Goal: Task Accomplishment & Management: Use online tool/utility

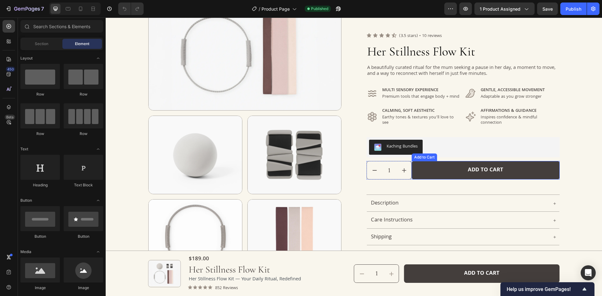
scroll to position [94, 0]
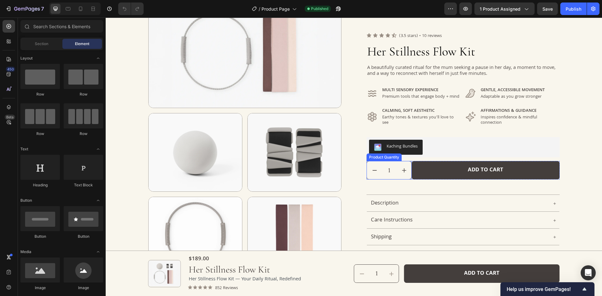
click at [409, 169] on button "increment" at bounding box center [403, 170] width 15 height 18
type input "2"
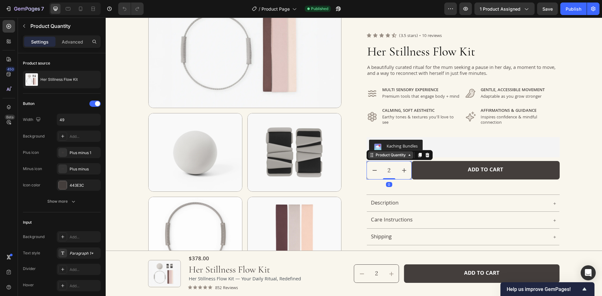
click at [397, 156] on div "Product Quantity" at bounding box center [390, 155] width 33 height 6
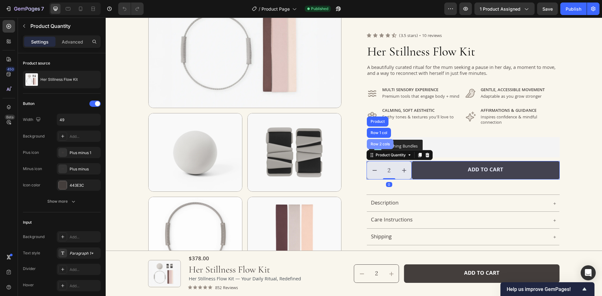
click at [377, 143] on div "Row 2 cols" at bounding box center [380, 144] width 22 height 4
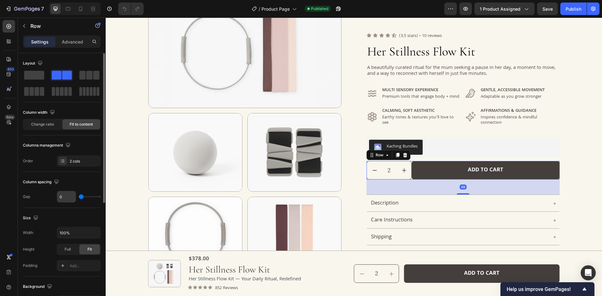
click at [68, 197] on input "0" at bounding box center [66, 196] width 19 height 11
type input "1"
type input "16"
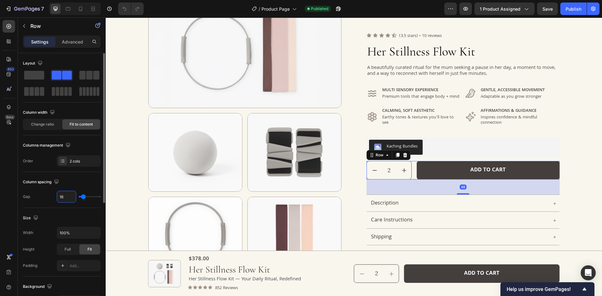
click at [78, 184] on div "Column spacing" at bounding box center [62, 182] width 78 height 10
click at [68, 10] on icon at bounding box center [68, 8] width 5 height 3
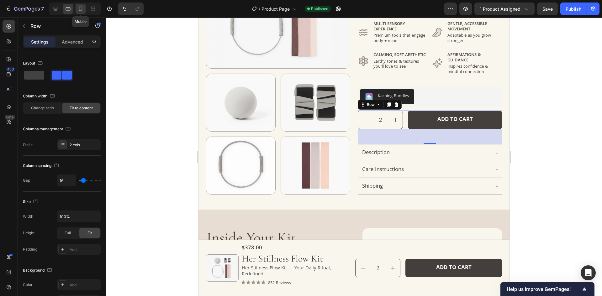
click at [81, 10] on icon at bounding box center [80, 9] width 6 height 6
type input "0"
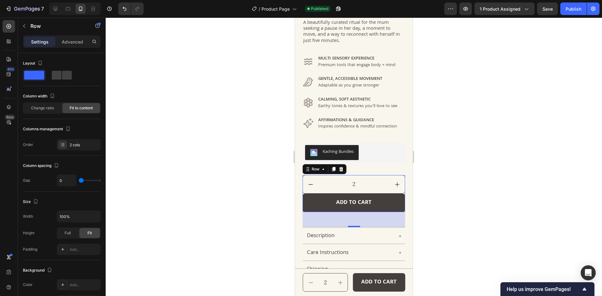
scroll to position [203, 0]
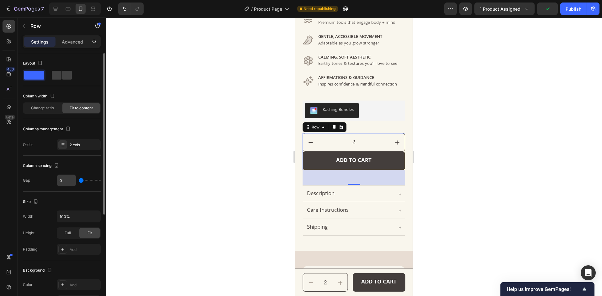
click at [62, 181] on input "0" at bounding box center [66, 180] width 19 height 11
type input "1"
type input "16"
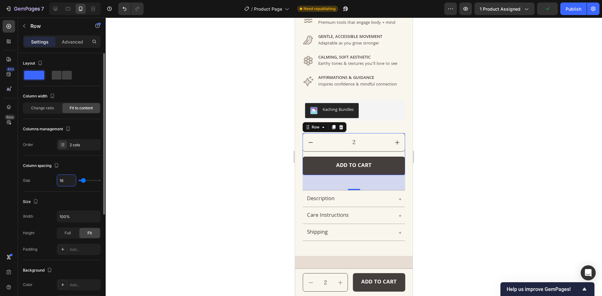
type input "16"
click at [82, 165] on div "Column spacing" at bounding box center [62, 166] width 78 height 10
click at [579, 13] on button "Publish" at bounding box center [573, 9] width 26 height 13
click at [377, 138] on input "2" at bounding box center [353, 143] width 71 height 18
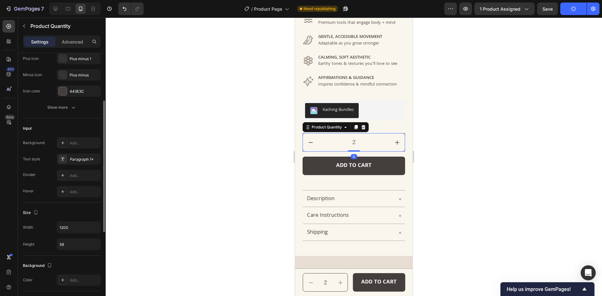
scroll to position [256, 0]
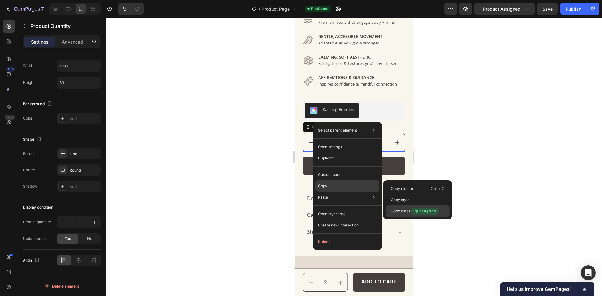
click at [413, 208] on span ".gLcXtQ7iZA" at bounding box center [424, 211] width 27 height 7
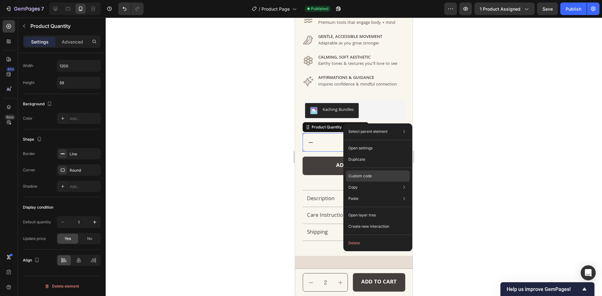
click at [358, 174] on p "Custom code" at bounding box center [360, 176] width 24 height 6
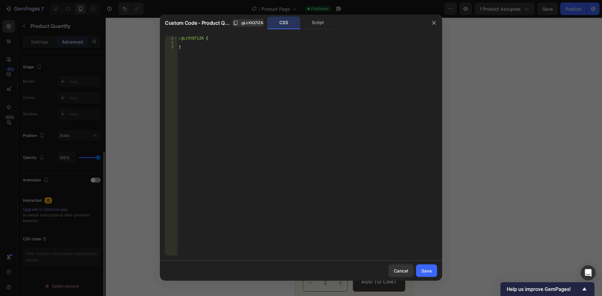
scroll to position [157, 0]
click at [329, 140] on div ".gLcXtQ7iZA { }" at bounding box center [307, 150] width 260 height 229
paste textarea
type textarea "}"
click at [428, 270] on div "Save" at bounding box center [426, 271] width 10 height 7
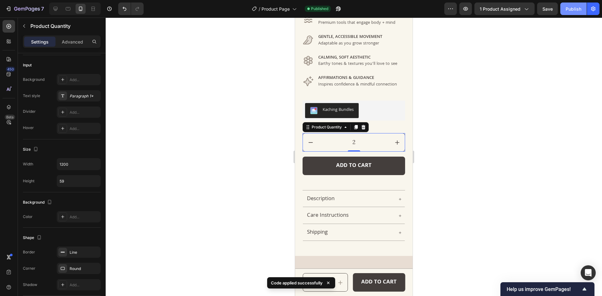
click at [562, 8] on button "Publish" at bounding box center [573, 9] width 26 height 13
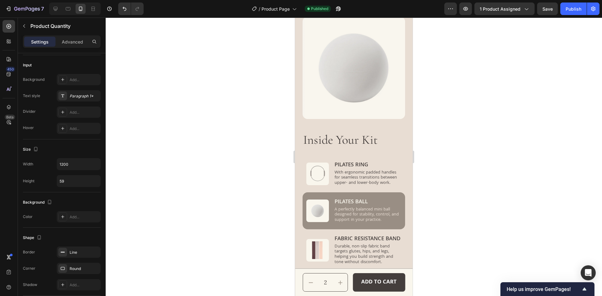
scroll to position [454, 0]
click at [52, 5] on div at bounding box center [55, 9] width 10 height 10
type input "144"
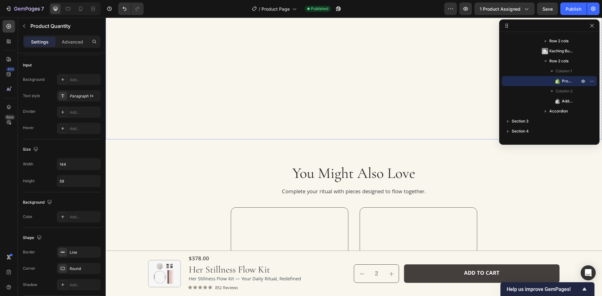
scroll to position [1300, 0]
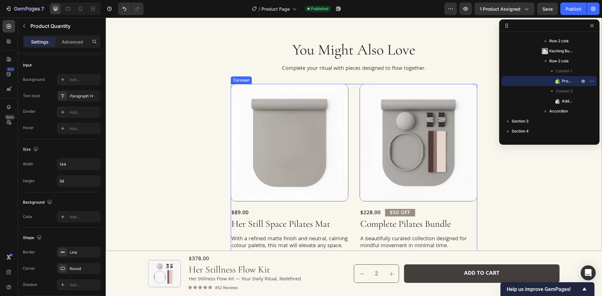
click at [354, 143] on div "Product Images $89.00 Product Price Product Price Her Still Space Pilates Mat P…" at bounding box center [354, 180] width 246 height 193
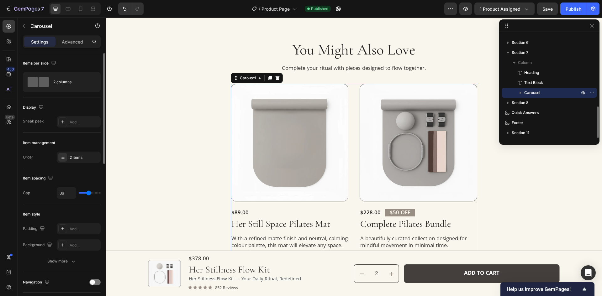
scroll to position [219, 0]
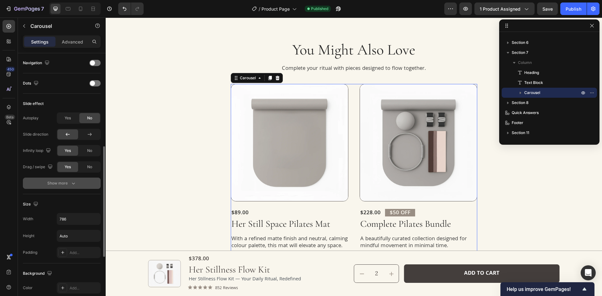
click at [60, 183] on div "Show more" at bounding box center [61, 183] width 29 height 6
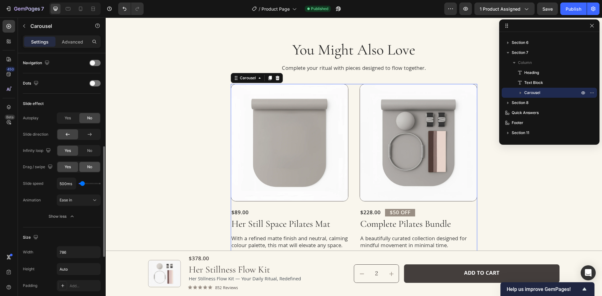
click at [87, 170] on div "No" at bounding box center [89, 167] width 21 height 10
click at [66, 8] on icon at bounding box center [68, 8] width 5 height 3
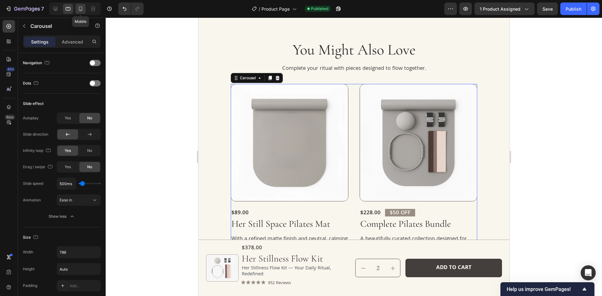
click at [81, 10] on icon at bounding box center [81, 10] width 2 height 1
type input "100%"
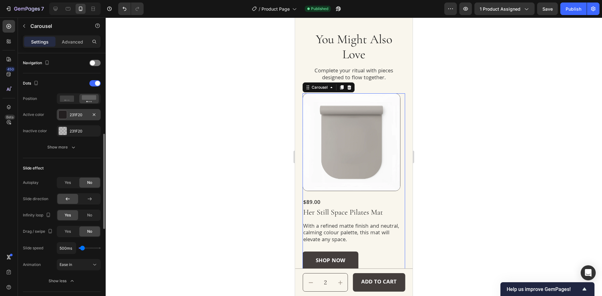
scroll to position [1354, 0]
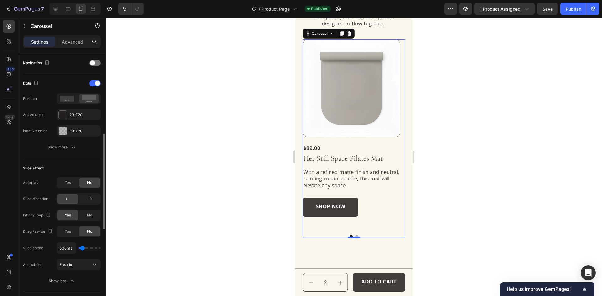
click at [68, 239] on div "Autoplay Yes No Slide direction Infinity loop Yes No Drag / swipe Yes No Slide …" at bounding box center [62, 232] width 78 height 110
click at [67, 235] on div "Yes" at bounding box center [67, 232] width 21 height 10
click at [566, 6] on div "Publish" at bounding box center [574, 9] width 16 height 7
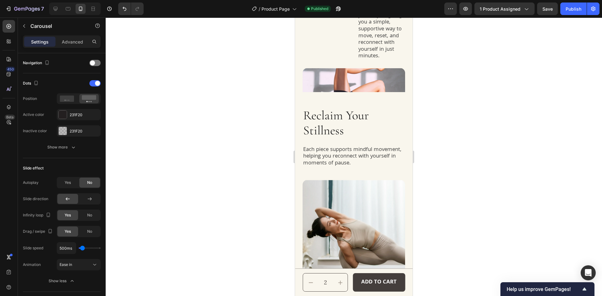
scroll to position [915, 0]
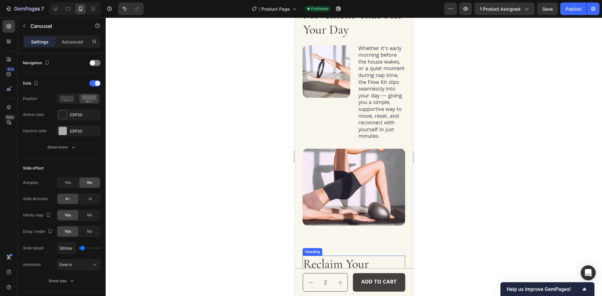
click at [375, 193] on img at bounding box center [354, 187] width 103 height 77
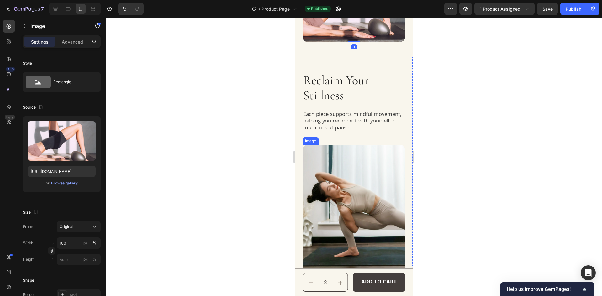
scroll to position [1072, 0]
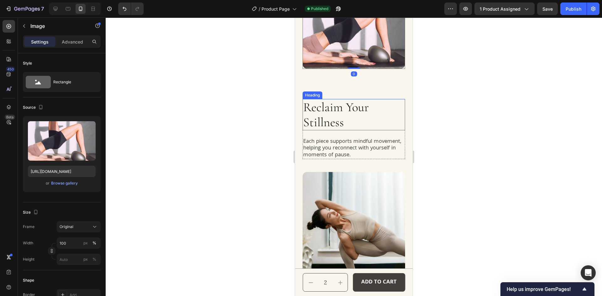
click at [371, 126] on h2 "Reclaim Your Stillness" at bounding box center [354, 114] width 103 height 31
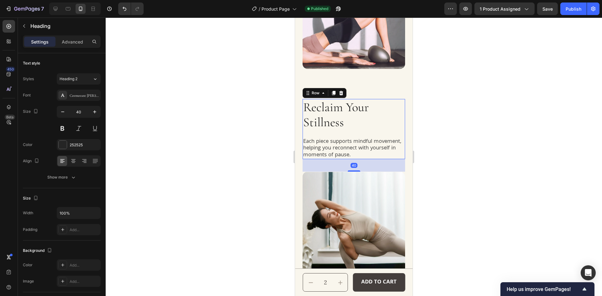
click at [331, 144] on div "Reclaim Your Stillness Heading Each piece supports mindful movement, helping yo…" at bounding box center [354, 129] width 103 height 61
click at [371, 130] on h2 "Reclaim Your Stillness" at bounding box center [354, 114] width 103 height 31
click at [341, 95] on icon at bounding box center [340, 93] width 3 height 4
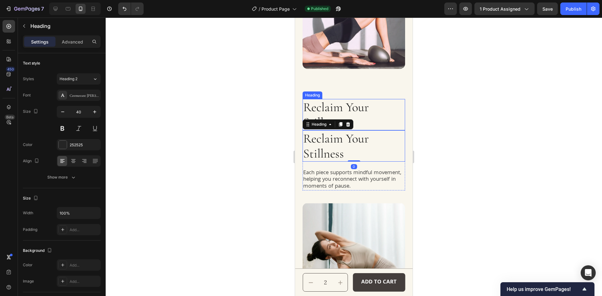
click at [361, 120] on h2 "Reclaim Your Stillness" at bounding box center [354, 114] width 103 height 31
click at [355, 157] on h2 "Reclaim Your Stillness" at bounding box center [354, 145] width 103 height 31
click at [58, 40] on div "Advanced" at bounding box center [72, 42] width 31 height 10
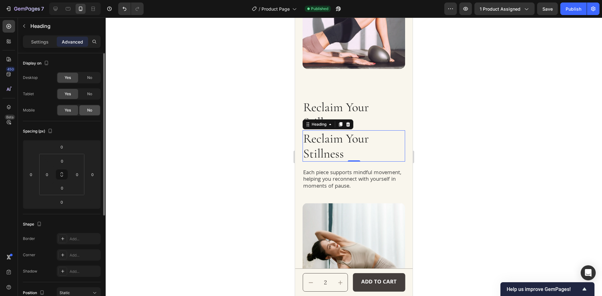
click at [84, 106] on div "No" at bounding box center [89, 110] width 21 height 10
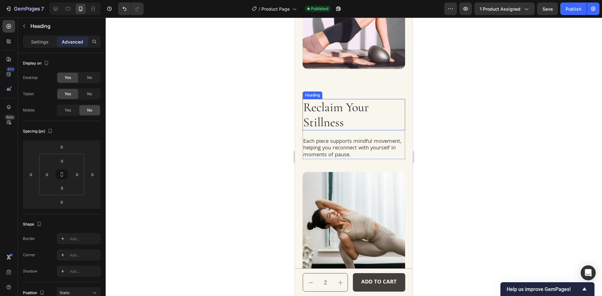
click at [342, 121] on h2 "Reclaim Your Stillness" at bounding box center [354, 114] width 103 height 31
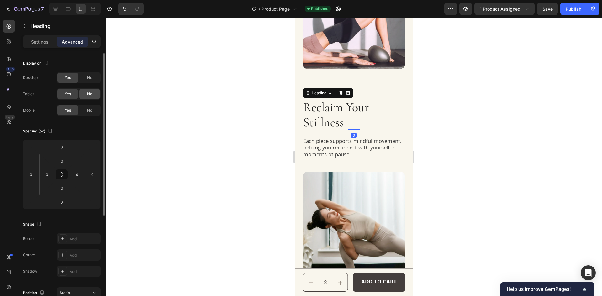
click at [96, 93] on div "No" at bounding box center [89, 94] width 21 height 10
click at [90, 75] on div "No" at bounding box center [89, 78] width 21 height 10
click at [350, 114] on h2 "Reclaim Your Stillness" at bounding box center [354, 114] width 103 height 31
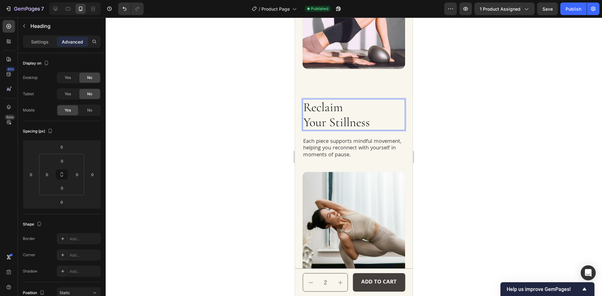
click at [202, 135] on div at bounding box center [354, 157] width 496 height 279
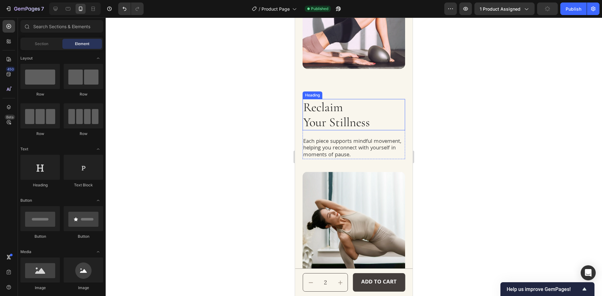
click at [375, 124] on p "Reclaim Your Stillness" at bounding box center [353, 115] width 101 height 30
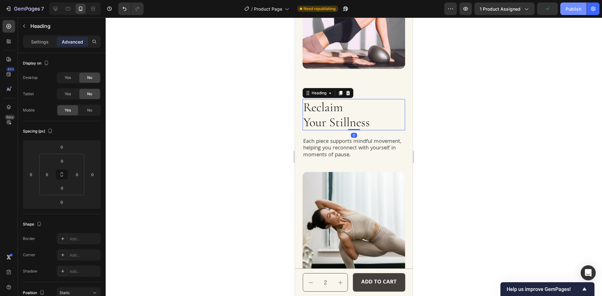
click at [567, 10] on div "Publish" at bounding box center [574, 9] width 16 height 7
click at [4, 106] on div at bounding box center [9, 107] width 13 height 13
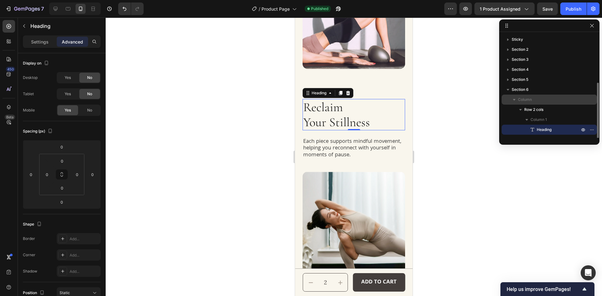
scroll to position [31, 0]
